Goal: Transaction & Acquisition: Book appointment/travel/reservation

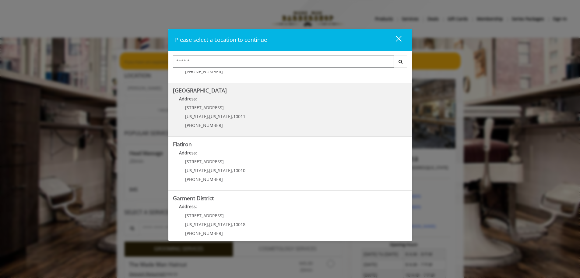
scroll to position [102, 0]
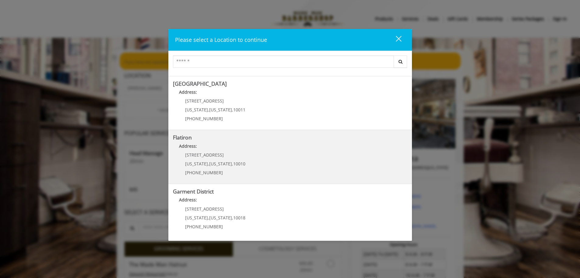
click at [232, 163] on span "," at bounding box center [232, 164] width 1 height 6
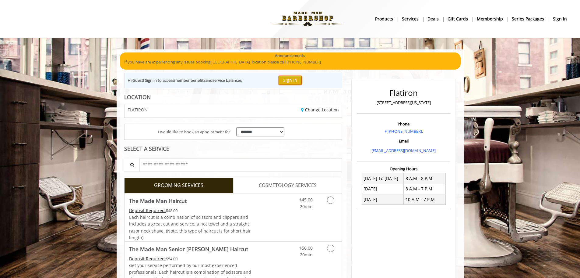
click at [292, 80] on button "Sign In" at bounding box center [290, 80] width 23 height 9
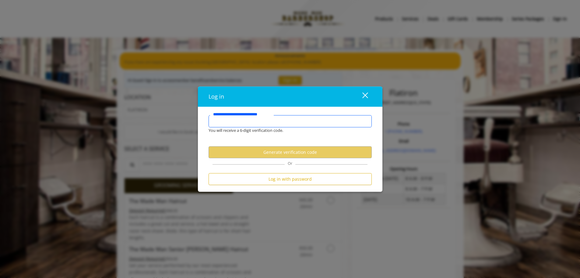
type input "**********"
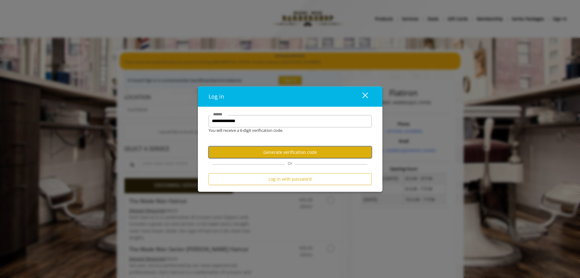
click at [271, 154] on button "Generate verification code" at bounding box center [290, 152] width 163 height 12
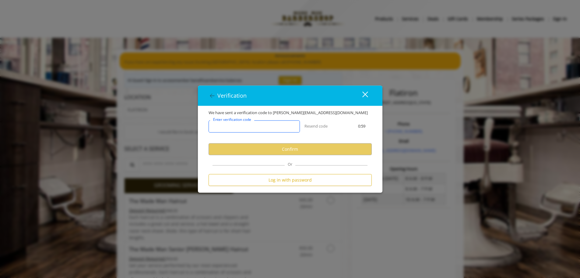
click at [249, 130] on input "Enter verification code" at bounding box center [254, 126] width 91 height 12
paste input "******"
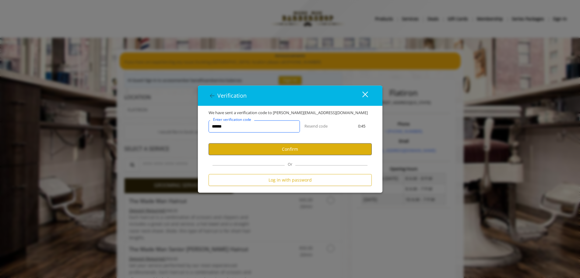
type input "******"
click at [270, 150] on button "Confirm" at bounding box center [290, 149] width 163 height 12
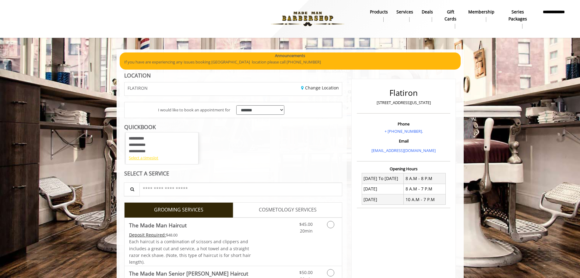
click at [154, 160] on div "Select a timeslot" at bounding box center [162, 157] width 66 height 6
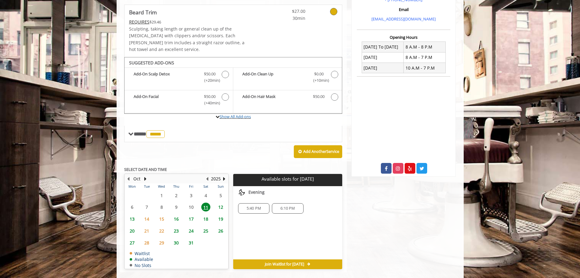
scroll to position [134, 0]
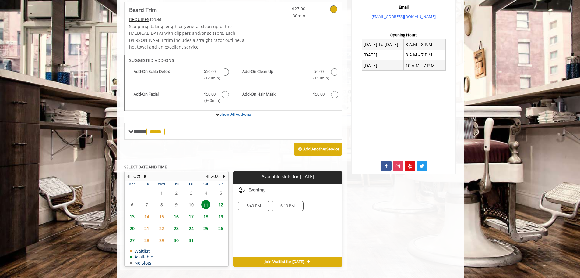
click at [134, 212] on span "13" at bounding box center [132, 216] width 9 height 9
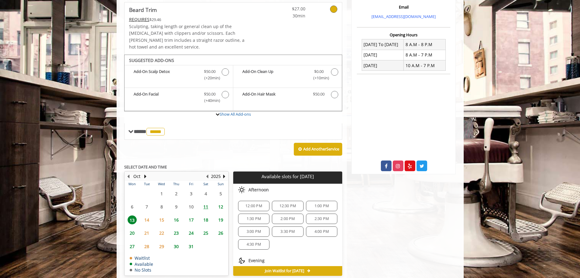
scroll to position [143, 0]
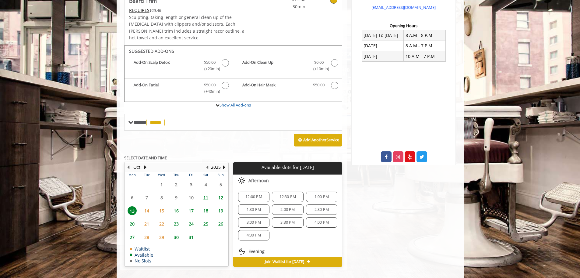
click at [254, 231] on div "4:30 PM" at bounding box center [253, 235] width 31 height 10
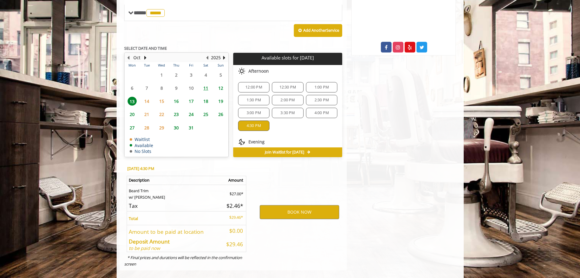
scroll to position [253, 0]
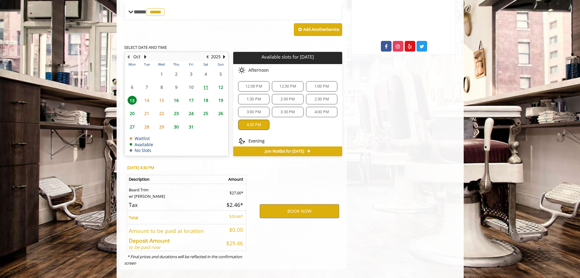
click at [134, 96] on span "13" at bounding box center [132, 100] width 9 height 9
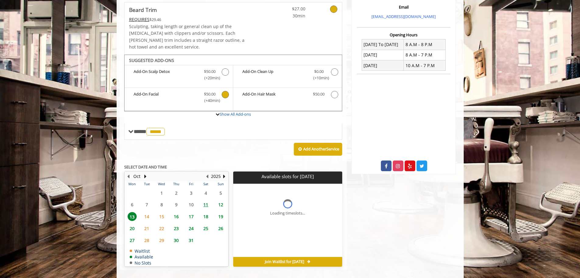
scroll to position [143, 0]
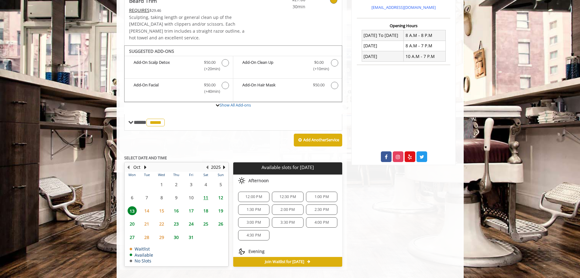
click at [261, 232] on span "4:30 PM" at bounding box center [254, 234] width 26 height 5
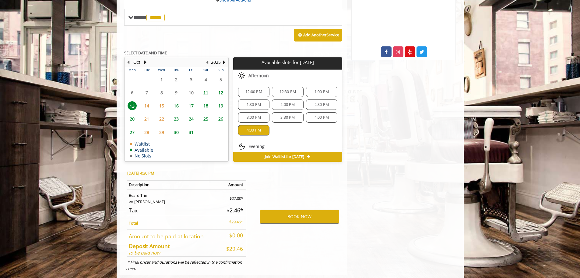
scroll to position [253, 0]
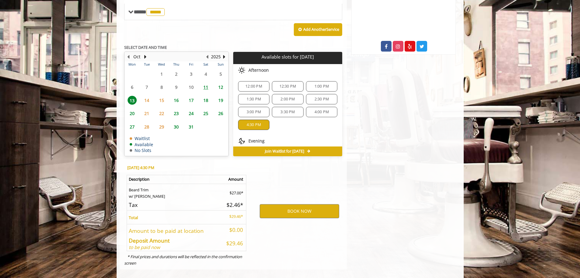
click at [310, 149] on icon at bounding box center [308, 151] width 3 height 4
click at [311, 207] on button "BOOK NOW" at bounding box center [300, 211] width 80 height 14
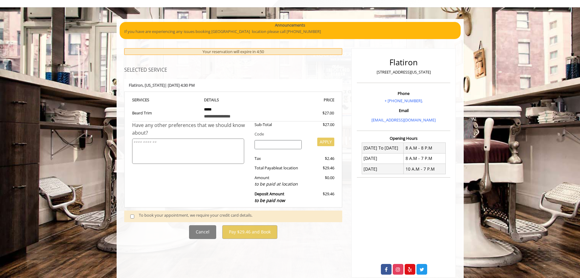
scroll to position [62, 0]
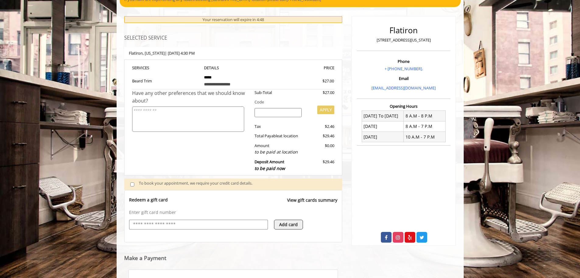
click at [193, 113] on textarea at bounding box center [188, 118] width 112 height 25
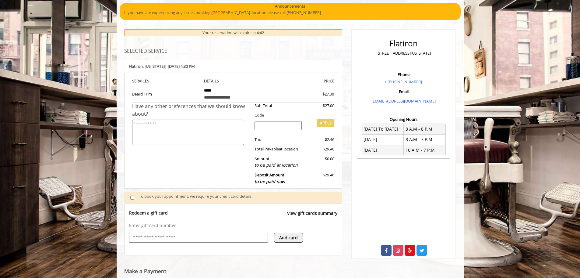
scroll to position [32, 0]
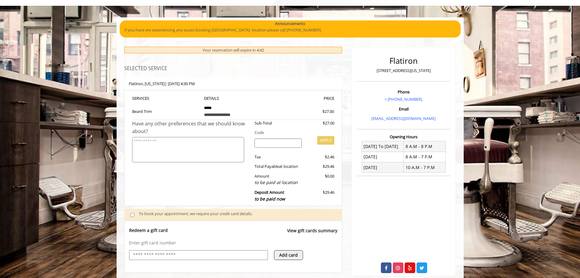
click at [156, 153] on textarea at bounding box center [188, 149] width 112 height 25
click at [167, 140] on textarea "**********" at bounding box center [188, 149] width 112 height 25
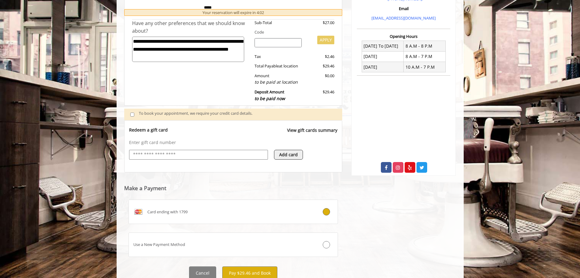
scroll to position [154, 0]
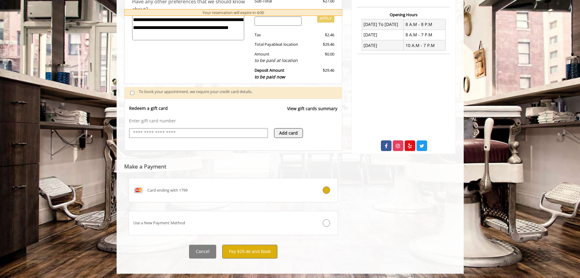
type textarea "**********"
click at [258, 250] on button "Pay $29.46 and Book" at bounding box center [249, 251] width 55 height 14
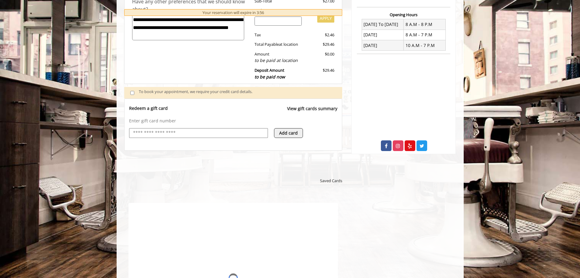
scroll to position [0, 0]
